Goal: Task Accomplishment & Management: Manage account settings

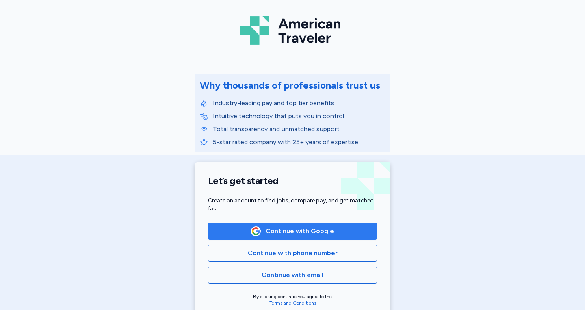
scroll to position [37, 0]
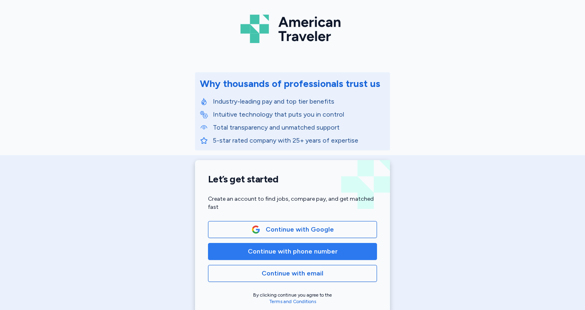
click at [290, 250] on span "Continue with phone number" at bounding box center [293, 251] width 90 height 10
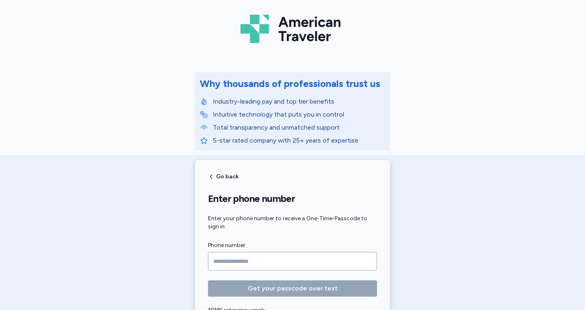
click at [257, 264] on input "Phone number" at bounding box center [292, 261] width 169 height 19
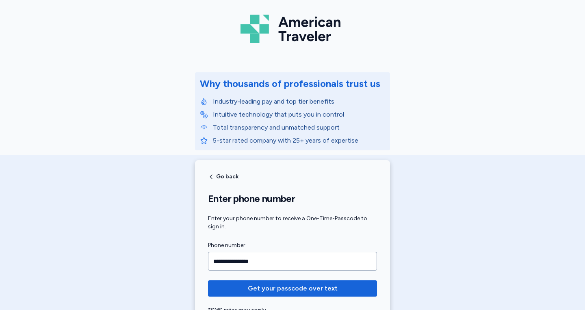
type input "**********"
click at [208, 280] on button "Get your passcode over text" at bounding box center [292, 288] width 169 height 16
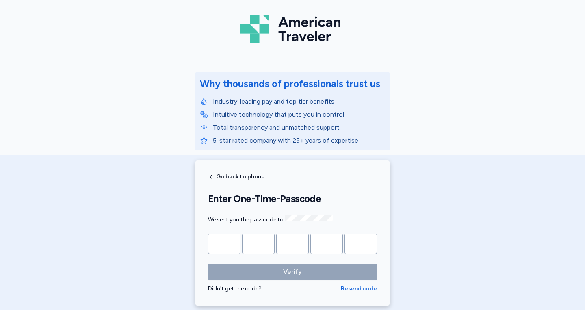
type input "*"
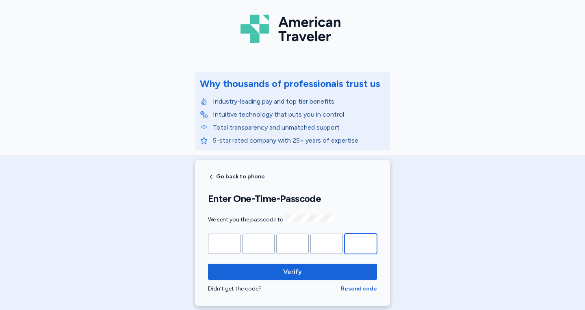
type input "*"
click at [208, 263] on button "Verify" at bounding box center [292, 271] width 169 height 16
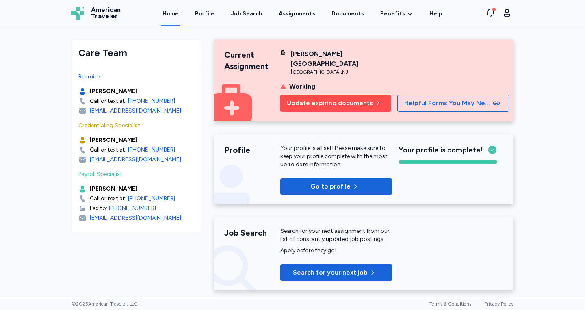
click at [353, 95] on button "Update expiring documents" at bounding box center [335, 103] width 110 height 17
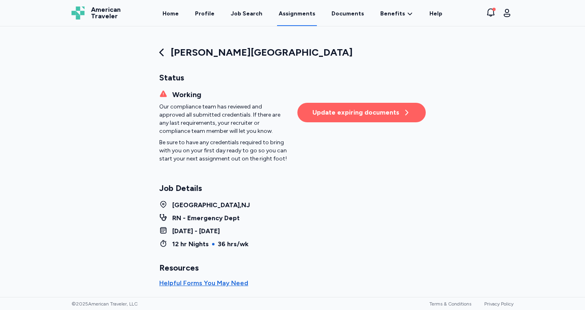
click at [340, 110] on div "Update expiring documents" at bounding box center [361, 113] width 98 height 10
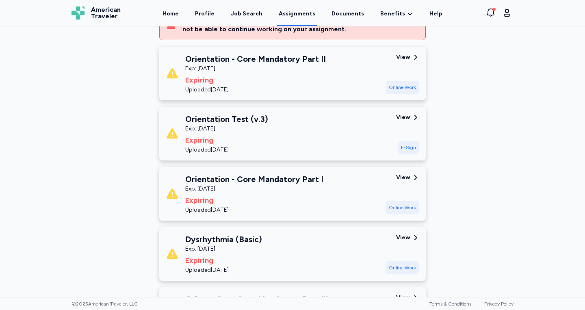
scroll to position [132, 0]
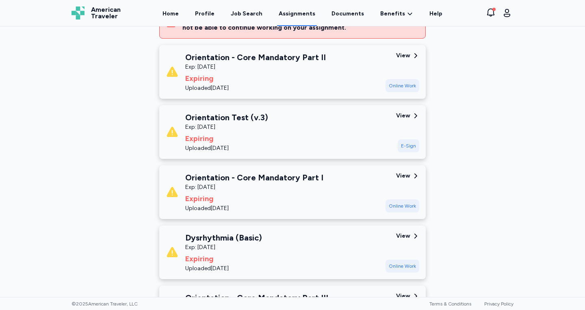
click at [314, 201] on div "Expiring" at bounding box center [254, 198] width 138 height 11
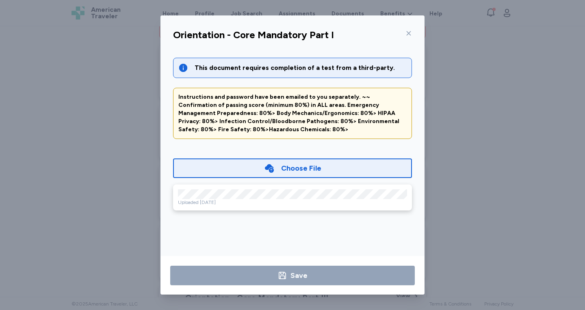
click at [288, 167] on div "Choose File" at bounding box center [301, 167] width 40 height 11
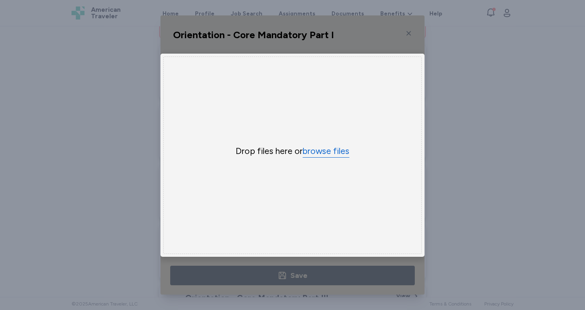
click at [322, 151] on button "browse files" at bounding box center [325, 151] width 47 height 12
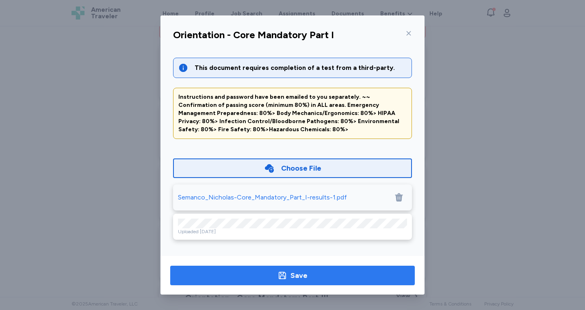
click at [308, 279] on span "Save" at bounding box center [292, 275] width 231 height 11
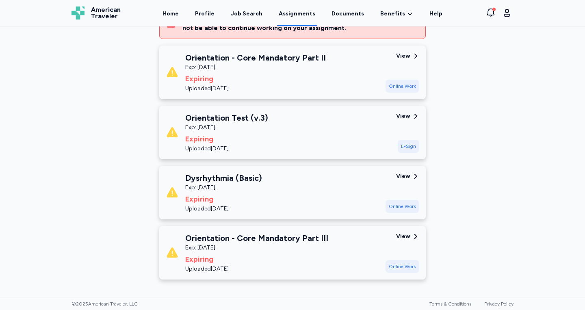
scroll to position [133, 0]
click at [290, 71] on div "Orientation - Core Mandatory Part II Exp: [DATE] Expiring Uploaded [DATE]" at bounding box center [255, 71] width 140 height 41
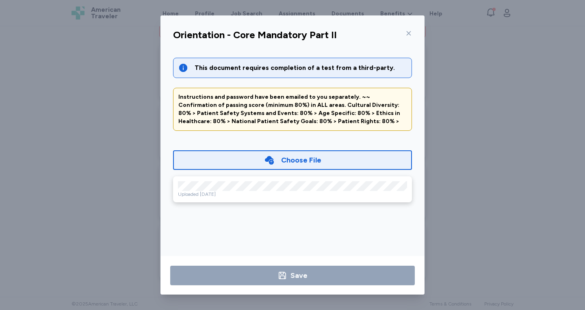
click at [409, 32] on icon at bounding box center [408, 33] width 6 height 6
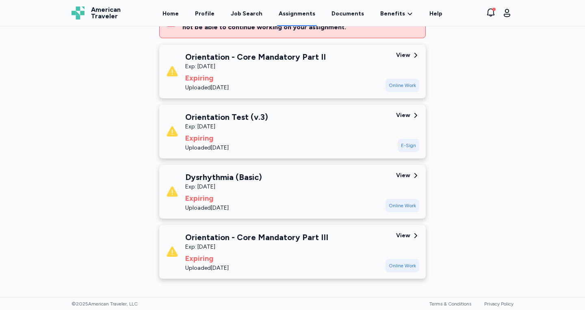
click at [406, 87] on div "Online Work" at bounding box center [402, 85] width 34 height 13
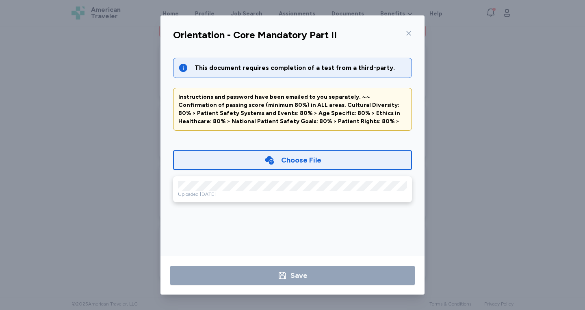
click at [298, 156] on div "Choose File" at bounding box center [301, 159] width 40 height 11
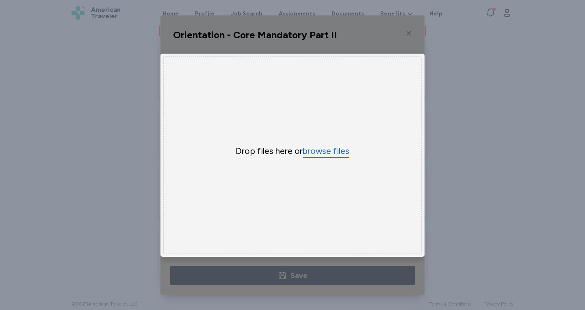
click at [323, 153] on button "browse files" at bounding box center [325, 151] width 47 height 12
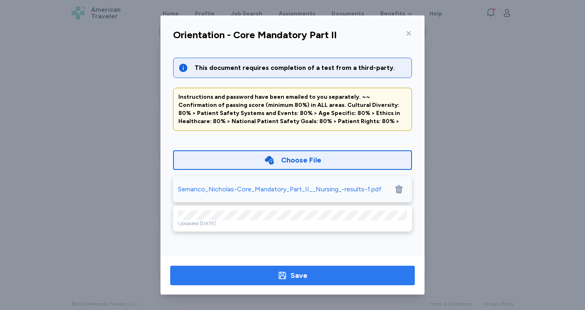
click at [289, 275] on div "Save" at bounding box center [292, 275] width 30 height 11
